Goal: Task Accomplishment & Management: Manage account settings

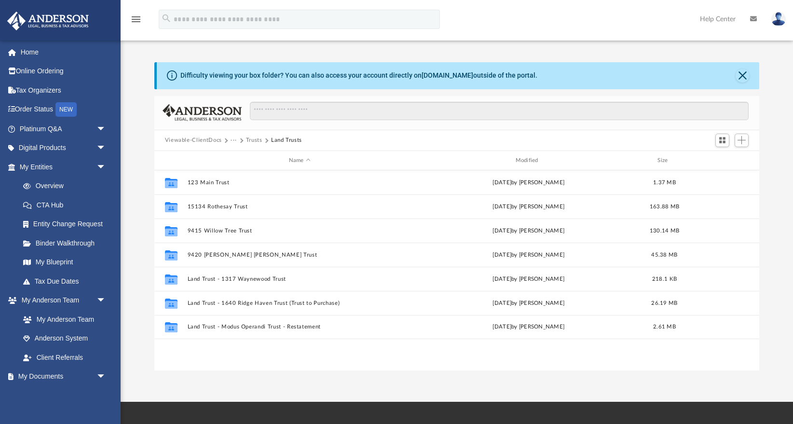
scroll to position [219, 605]
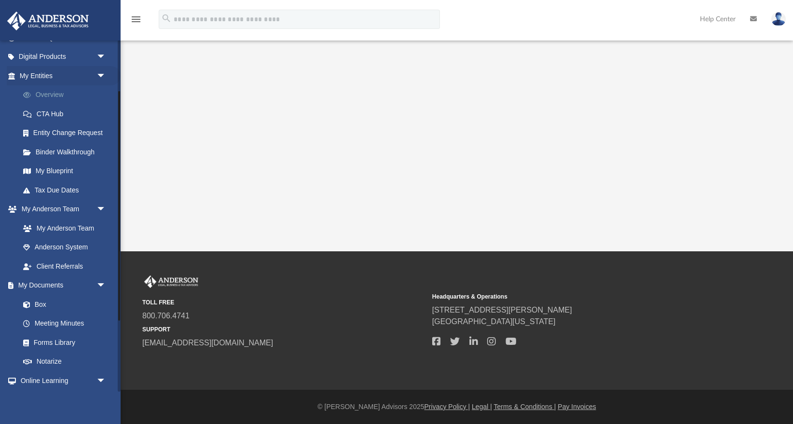
scroll to position [95, 0]
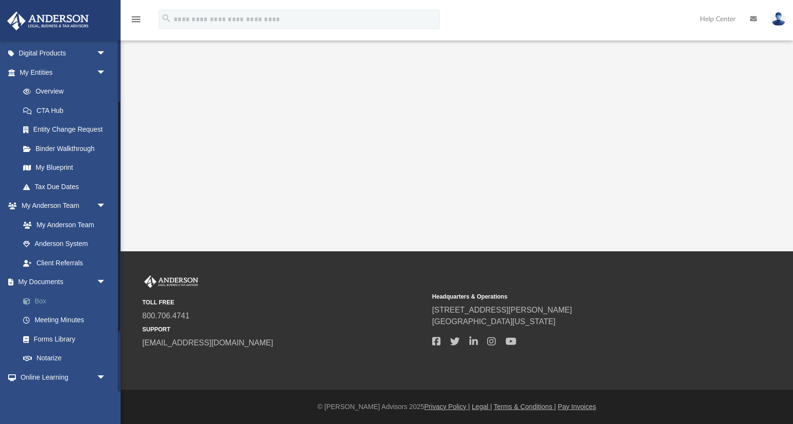
click at [35, 299] on link "Box" at bounding box center [67, 300] width 107 height 19
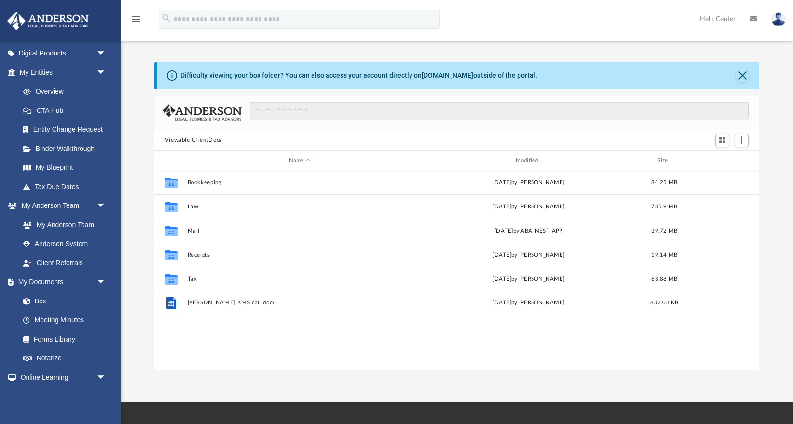
scroll to position [219, 605]
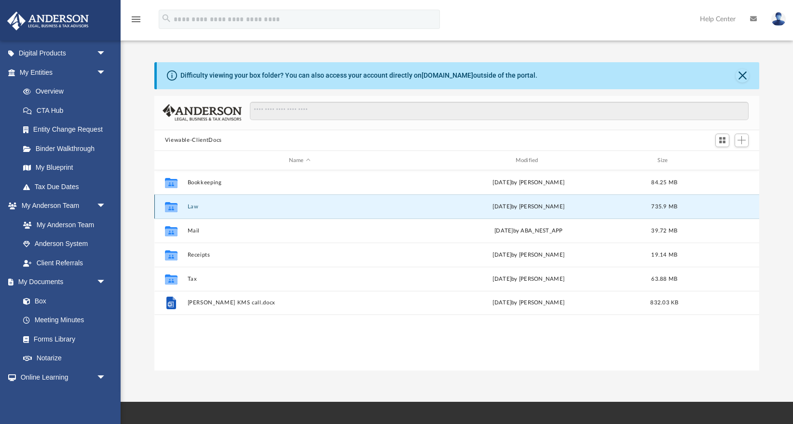
click at [193, 206] on button "Law" at bounding box center [299, 207] width 225 height 6
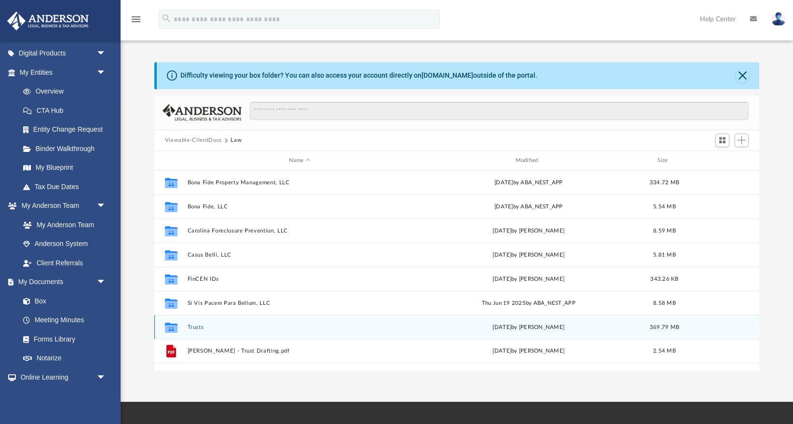
click at [196, 327] on button "Trusts" at bounding box center [299, 327] width 225 height 6
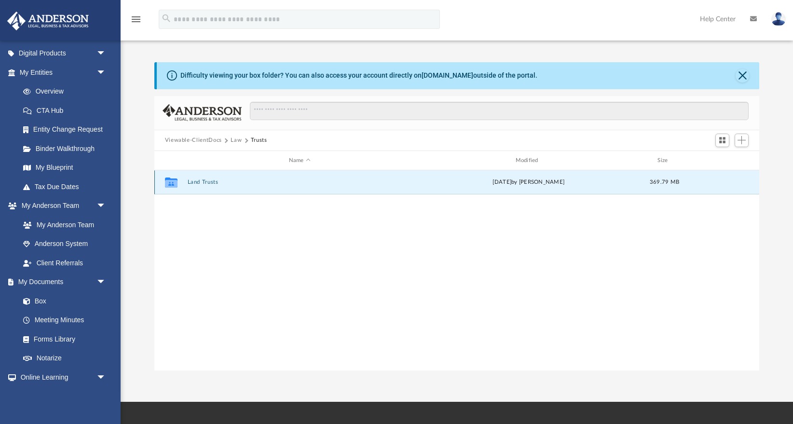
click at [201, 182] on button "Land Trusts" at bounding box center [299, 182] width 225 height 6
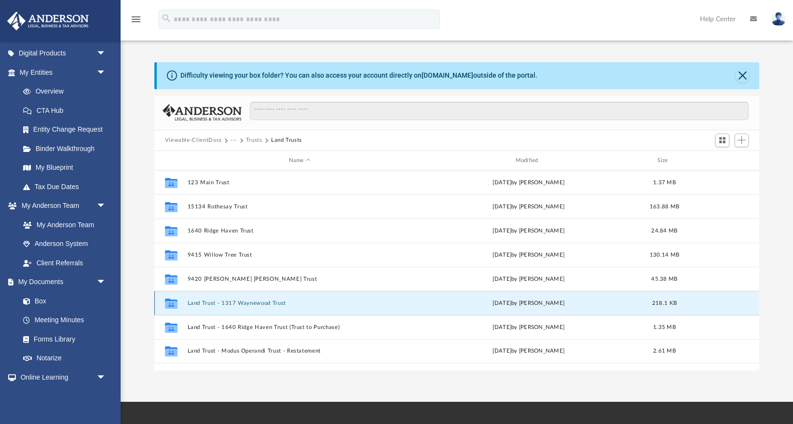
click at [240, 303] on button "Land Trust - 1317 Waynewood Trust" at bounding box center [299, 303] width 225 height 6
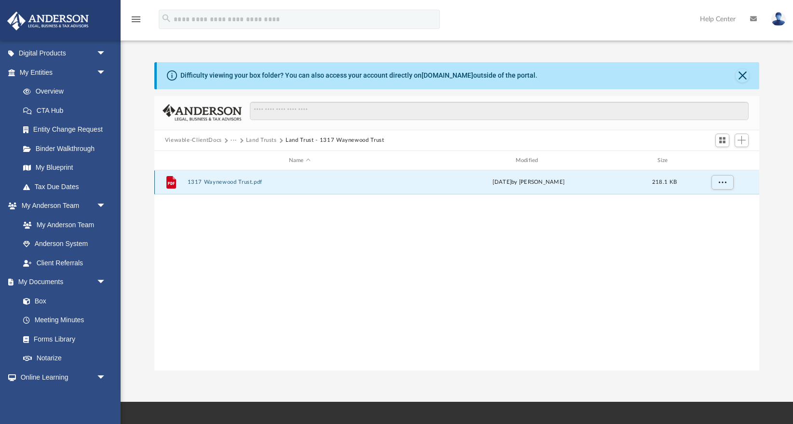
click at [242, 184] on button "1317 Waynewood Trust.pdf" at bounding box center [299, 182] width 225 height 6
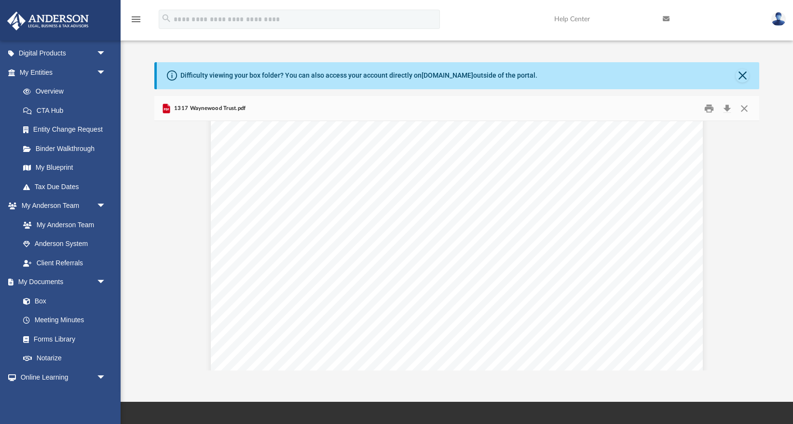
scroll to position [435, 0]
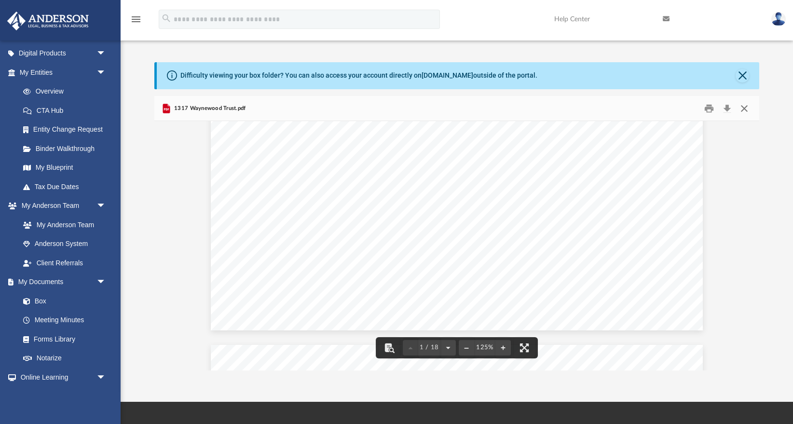
click at [748, 107] on button "Close" at bounding box center [743, 108] width 17 height 15
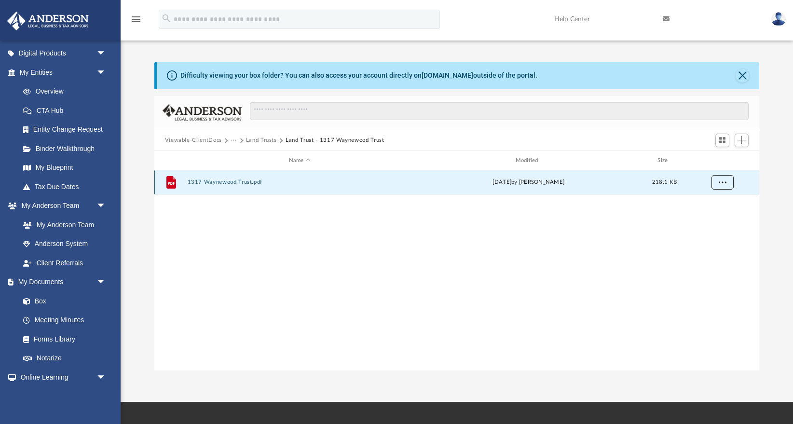
click at [722, 185] on span "More options" at bounding box center [722, 181] width 8 height 5
click at [708, 218] on li "Download" at bounding box center [713, 217] width 28 height 10
click at [263, 141] on button "Land Trusts" at bounding box center [261, 140] width 31 height 9
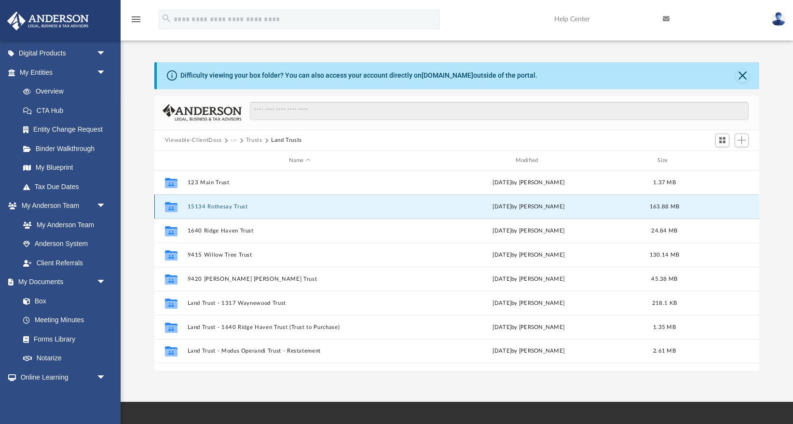
click at [228, 207] on button "15134 Rothesay Trust" at bounding box center [299, 207] width 225 height 6
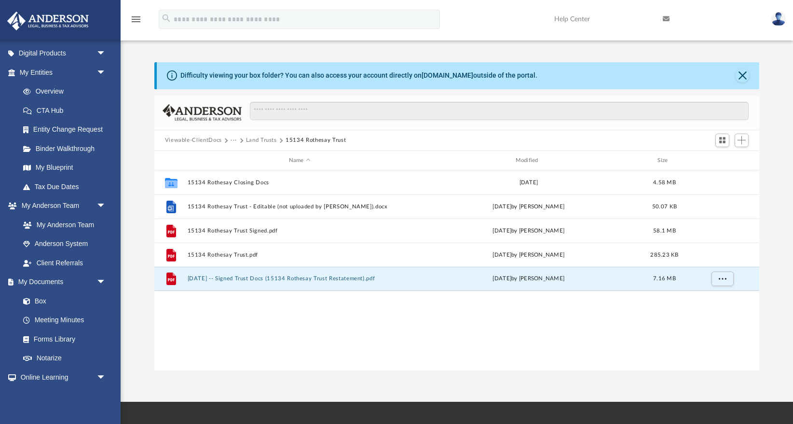
click at [250, 328] on div "Collaborated Folder 15134 Rothesay Closing Docs [DATE] 4.58 MB File 15134 Rothe…" at bounding box center [456, 270] width 605 height 200
click at [239, 281] on button "[DATE] -- Signed Trust Docs (15134 Rothesay Trust Restatement).pdf" at bounding box center [299, 279] width 225 height 6
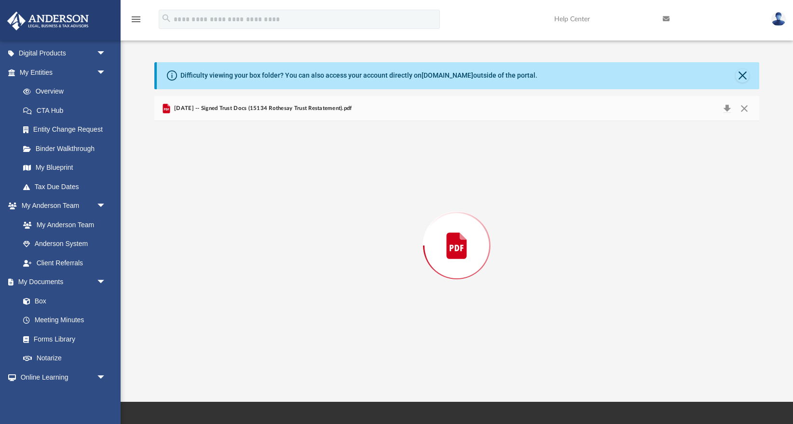
click at [239, 281] on div "Preview" at bounding box center [456, 245] width 605 height 249
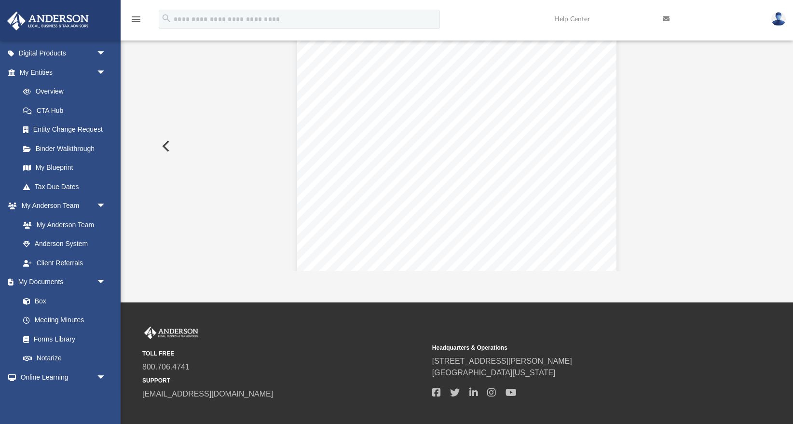
scroll to position [0, 0]
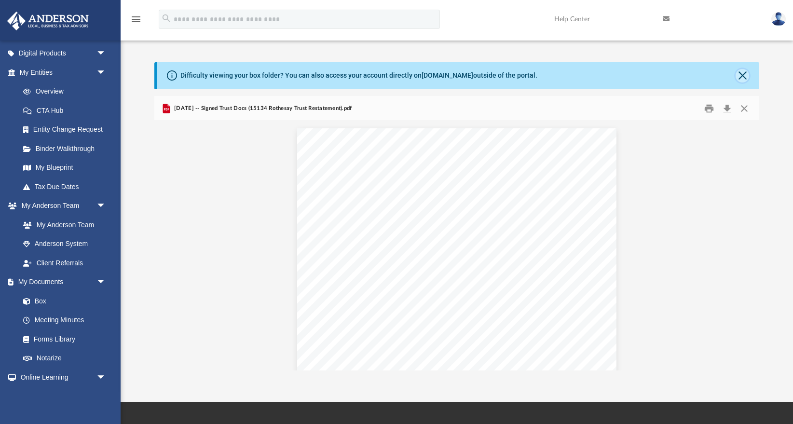
click at [738, 72] on button "Close" at bounding box center [742, 76] width 14 height 14
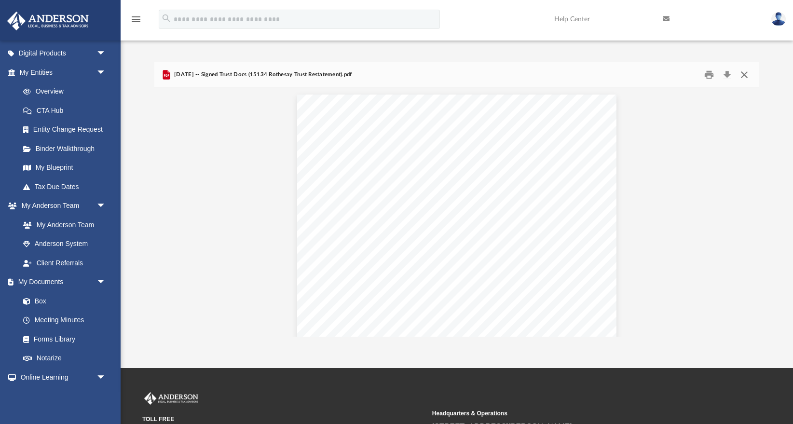
click at [746, 74] on button "Close" at bounding box center [743, 74] width 17 height 15
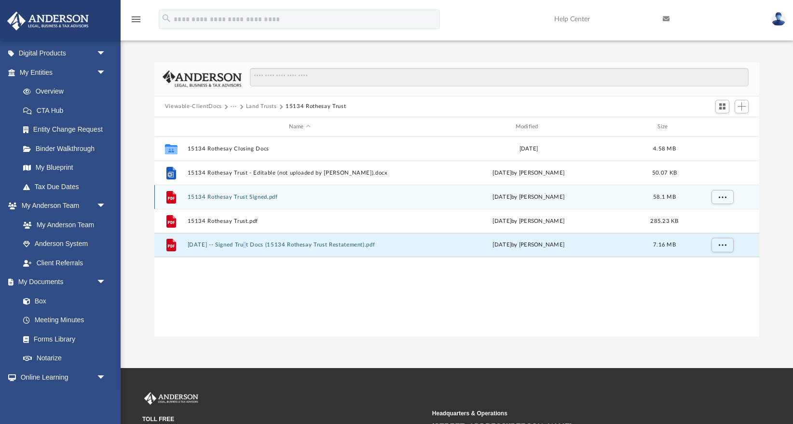
click at [239, 197] on button "15134 Rothesay Trust Signed.pdf" at bounding box center [299, 197] width 225 height 6
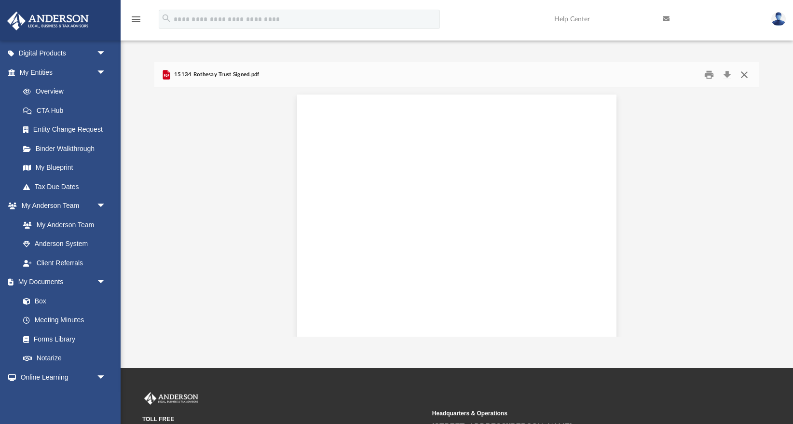
click at [745, 71] on button "Close" at bounding box center [743, 74] width 17 height 15
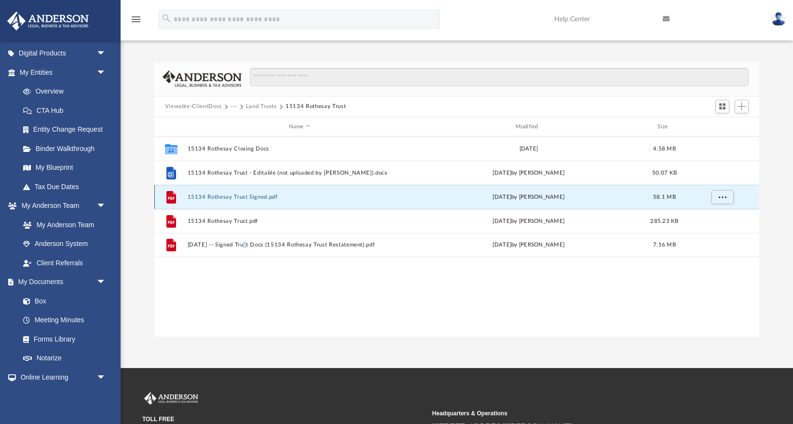
click at [274, 195] on button "15134 Rothesay Trust Signed.pdf" at bounding box center [299, 197] width 225 height 6
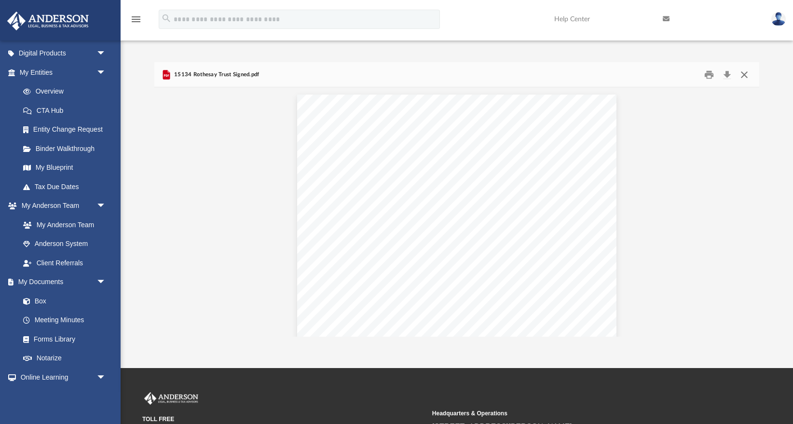
click at [742, 76] on button "Close" at bounding box center [743, 74] width 17 height 15
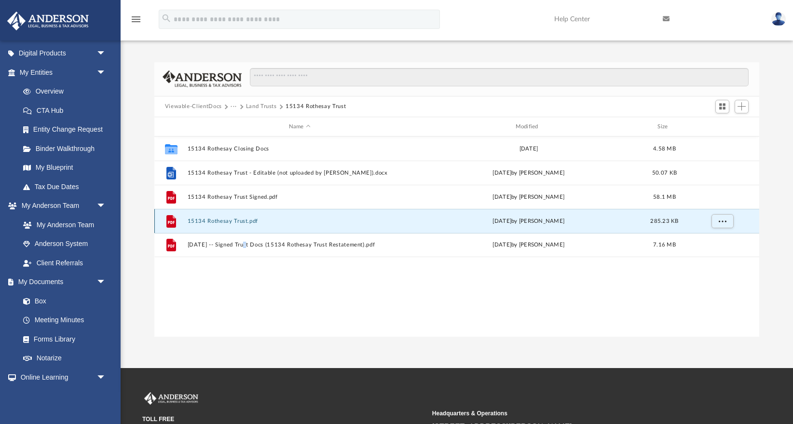
click at [222, 220] on button "15134 Rothesay Trust.pdf" at bounding box center [299, 221] width 225 height 6
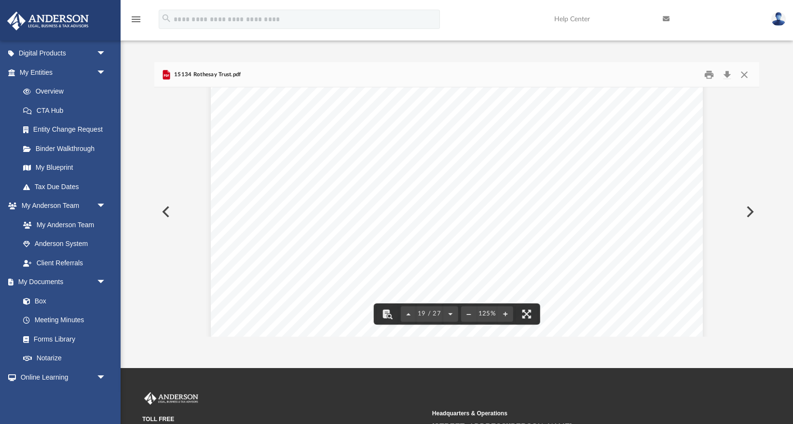
scroll to position [12168, 0]
click at [741, 77] on button "Close" at bounding box center [743, 74] width 17 height 15
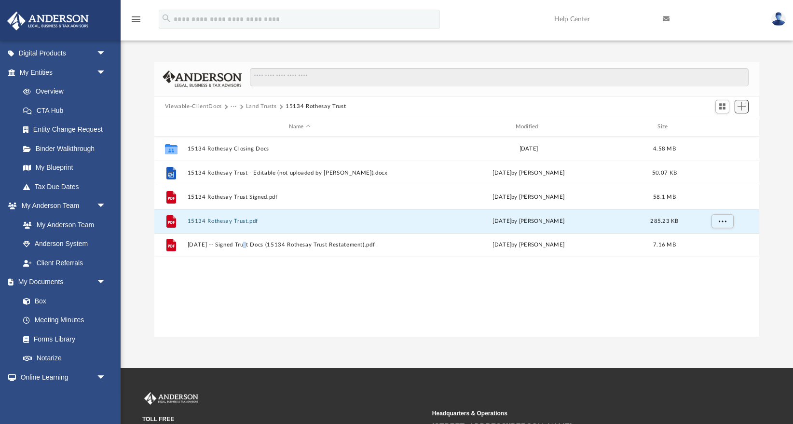
click at [742, 107] on span "Add" at bounding box center [741, 106] width 8 height 8
click at [726, 125] on li "Upload" at bounding box center [727, 126] width 31 height 10
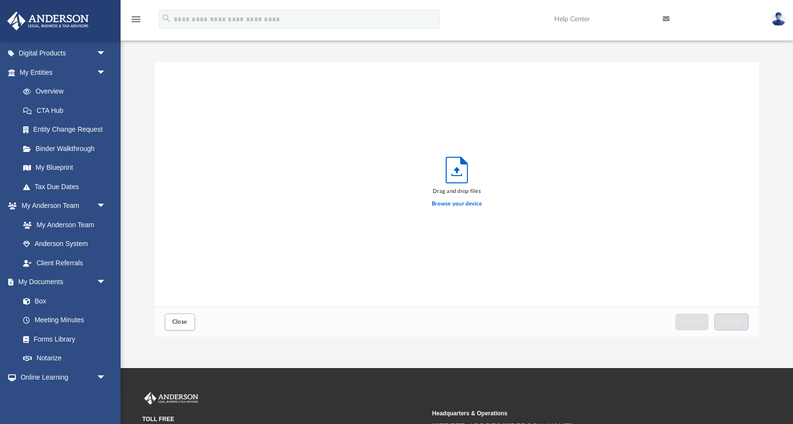
scroll to position [245, 605]
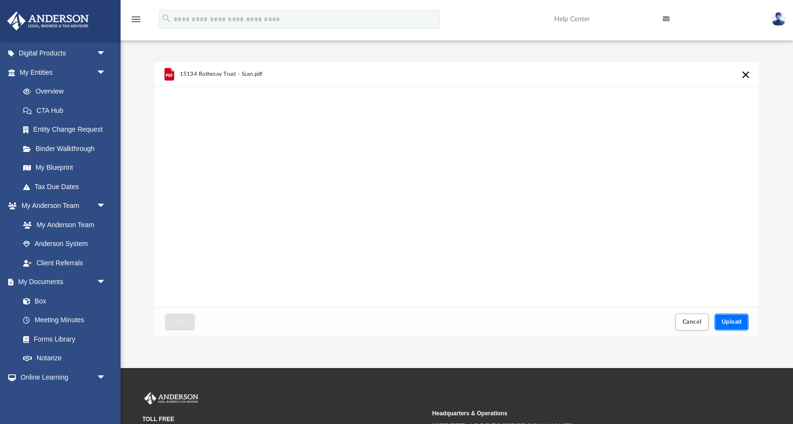
click at [740, 319] on span "Upload" at bounding box center [731, 322] width 20 height 6
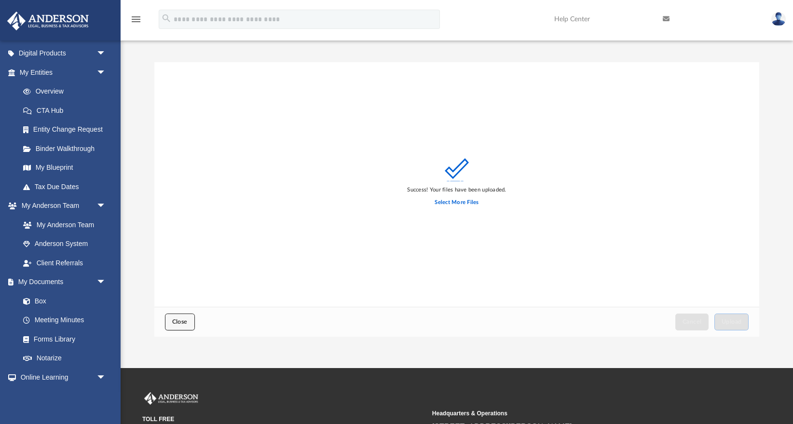
click at [174, 328] on button "Close" at bounding box center [180, 321] width 30 height 17
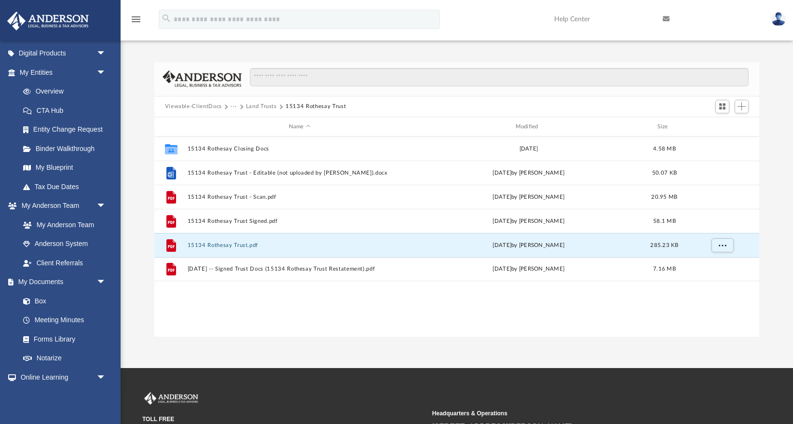
click at [269, 105] on button "Land Trusts" at bounding box center [261, 106] width 31 height 9
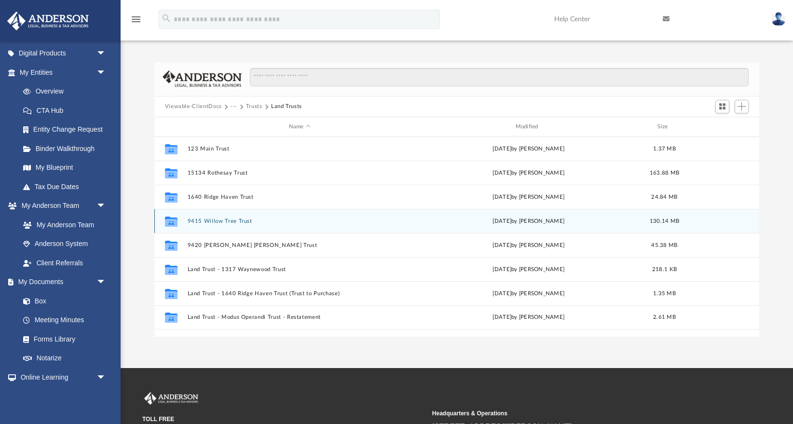
click at [229, 222] on button "9415 Willow Tree Trust" at bounding box center [299, 221] width 225 height 6
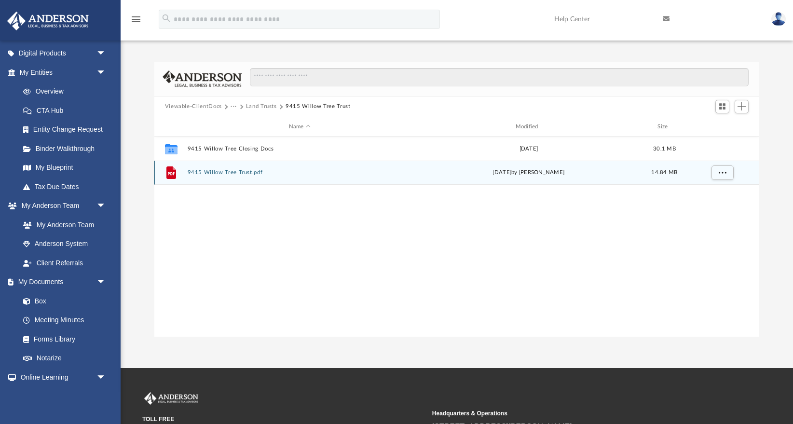
click at [225, 174] on button "9415 Willow Tree Trust.pdf" at bounding box center [299, 173] width 225 height 6
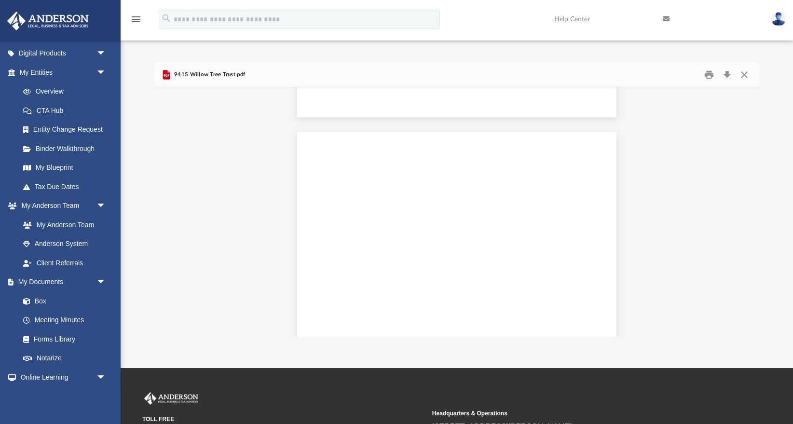
scroll to position [0, 0]
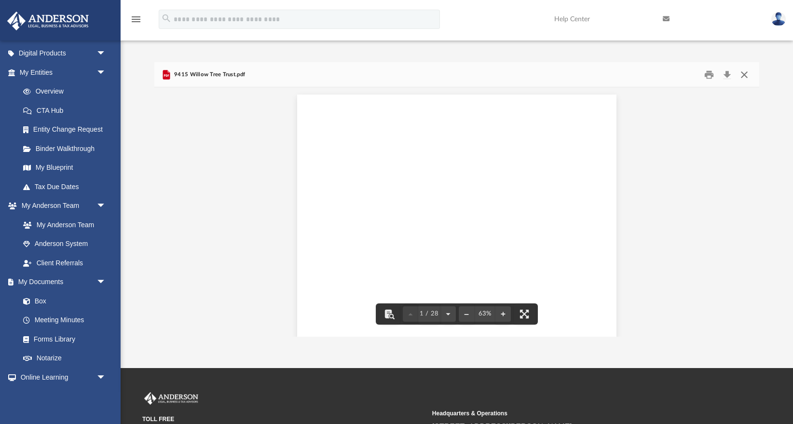
click at [744, 74] on button "Close" at bounding box center [743, 74] width 17 height 15
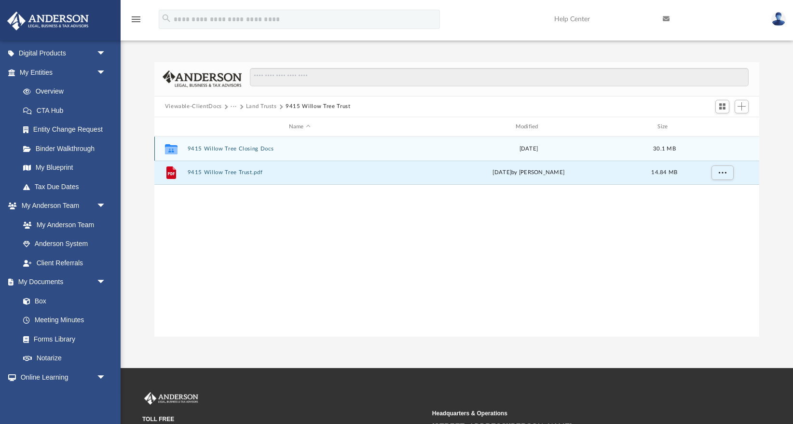
click at [253, 150] on button "9415 Willow Tree Closing Docs" at bounding box center [299, 149] width 225 height 6
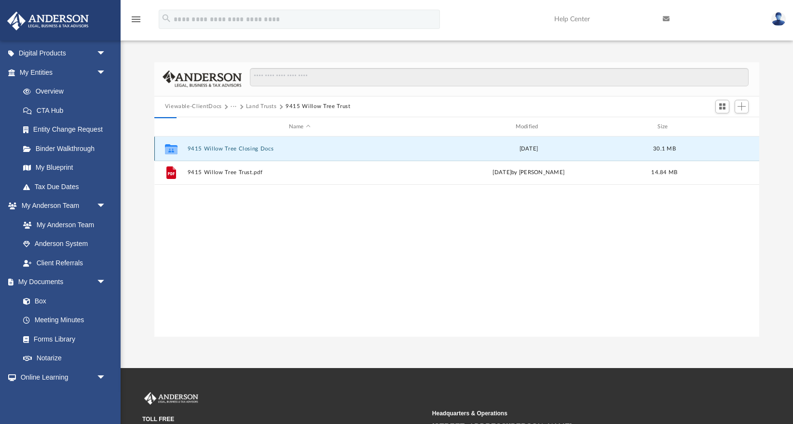
click at [253, 150] on button "9415 Willow Tree Closing Docs" at bounding box center [299, 149] width 225 height 6
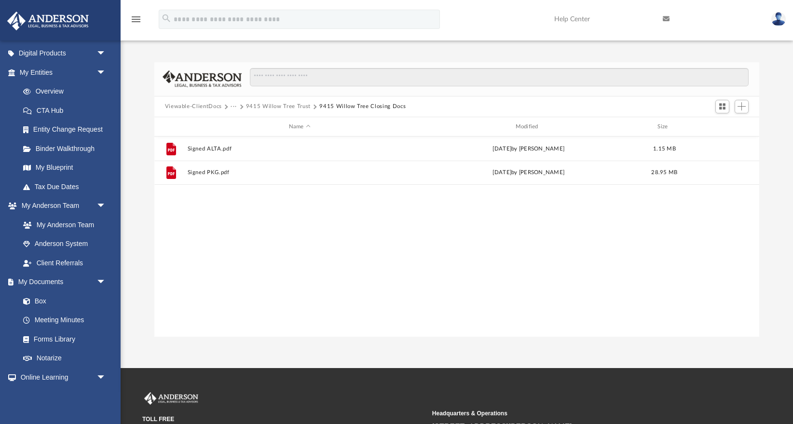
click at [290, 107] on button "9415 Willow Tree Trust" at bounding box center [278, 106] width 65 height 9
click at [744, 108] on span "Add" at bounding box center [741, 106] width 8 height 8
click at [724, 125] on li "Upload" at bounding box center [727, 126] width 31 height 10
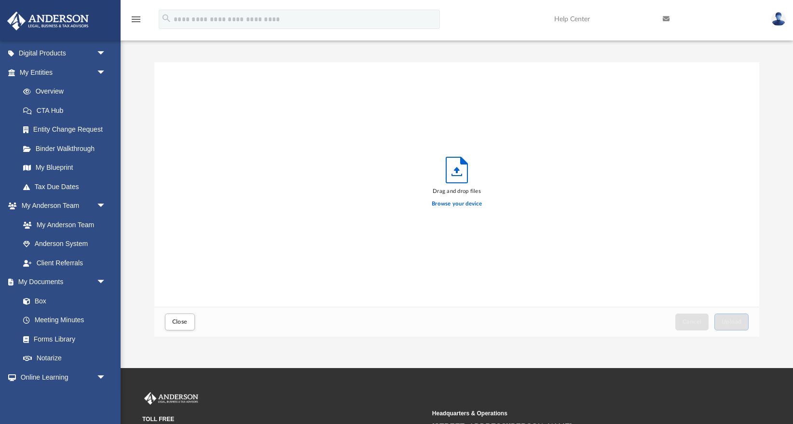
scroll to position [245, 605]
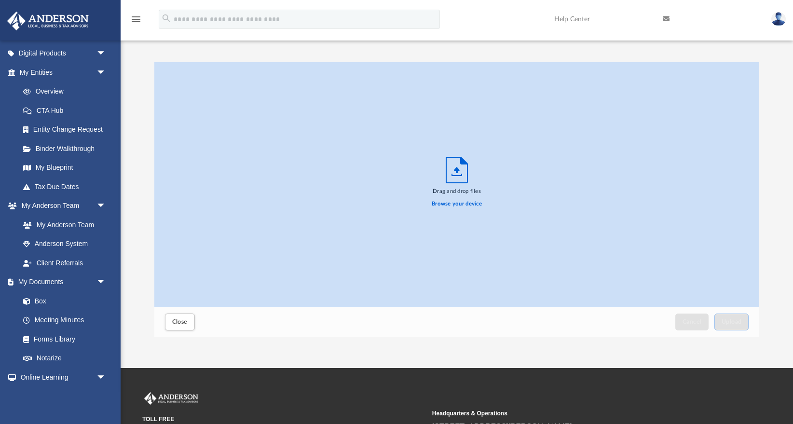
drag, startPoint x: 354, startPoint y: 150, endPoint x: 382, endPoint y: 150, distance: 28.0
click at [358, 150] on div "Drag and drop files Browse your device" at bounding box center [456, 184] width 605 height 245
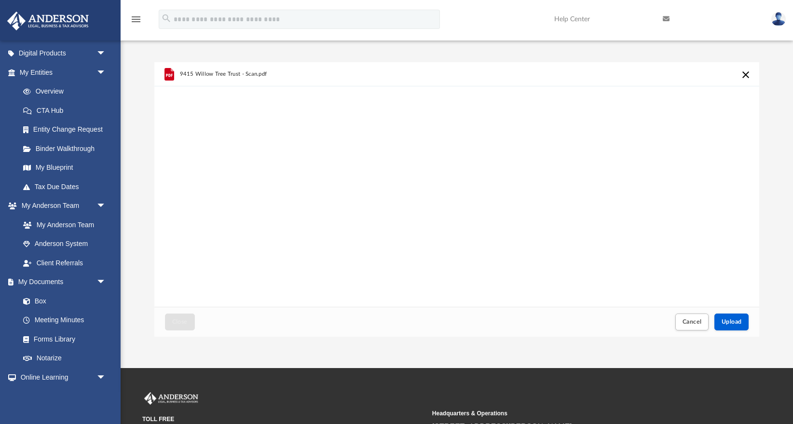
click at [389, 153] on div "9415 Willow Tree Trust - Scan.pdf" at bounding box center [456, 184] width 605 height 245
click at [736, 320] on span "Upload" at bounding box center [731, 322] width 20 height 6
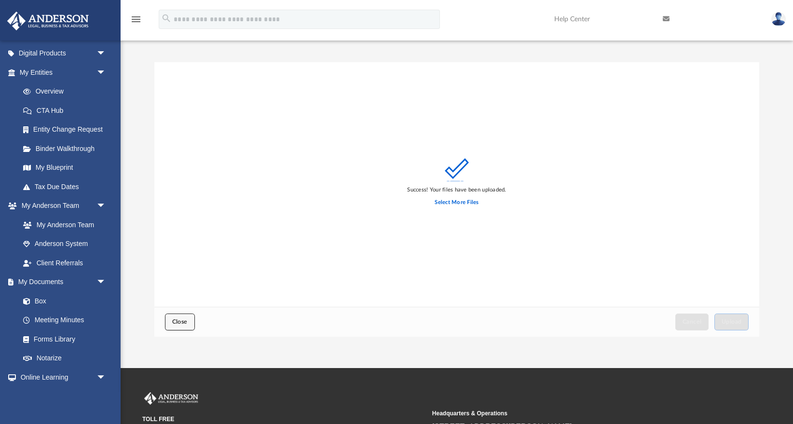
click at [181, 319] on span "Close" at bounding box center [179, 322] width 15 height 6
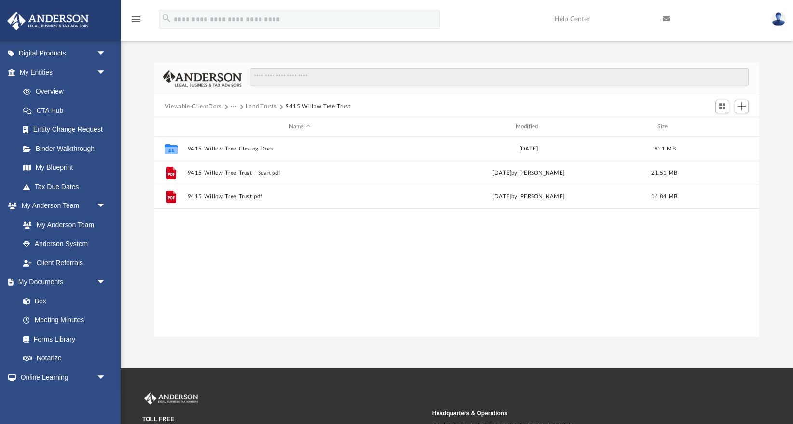
click at [251, 106] on button "Land Trusts" at bounding box center [261, 106] width 31 height 9
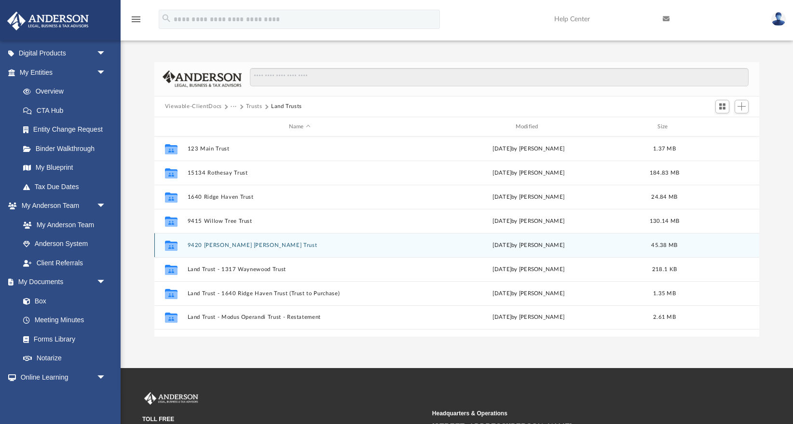
click at [233, 243] on button "9420 [PERSON_NAME] [PERSON_NAME] Trust" at bounding box center [299, 245] width 225 height 6
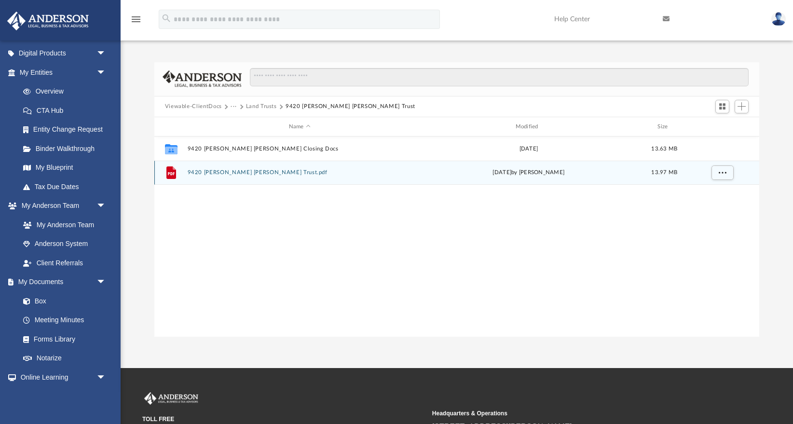
click at [252, 171] on button "9420 [PERSON_NAME] [PERSON_NAME] Trust.pdf" at bounding box center [299, 173] width 225 height 6
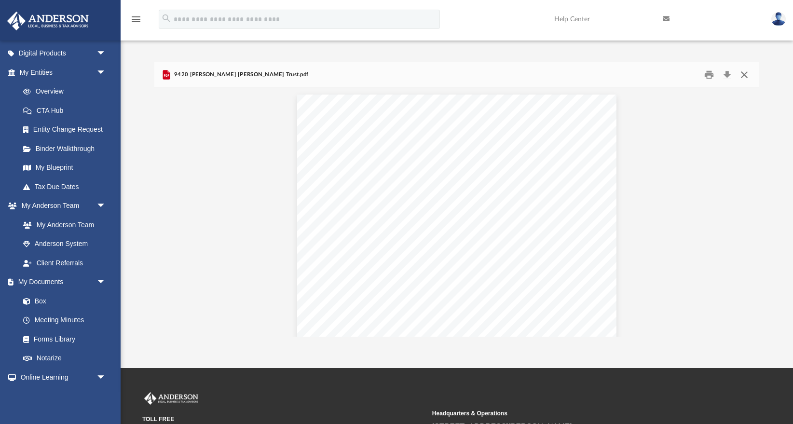
click at [747, 74] on button "Close" at bounding box center [743, 74] width 17 height 15
